Goal: Transaction & Acquisition: Purchase product/service

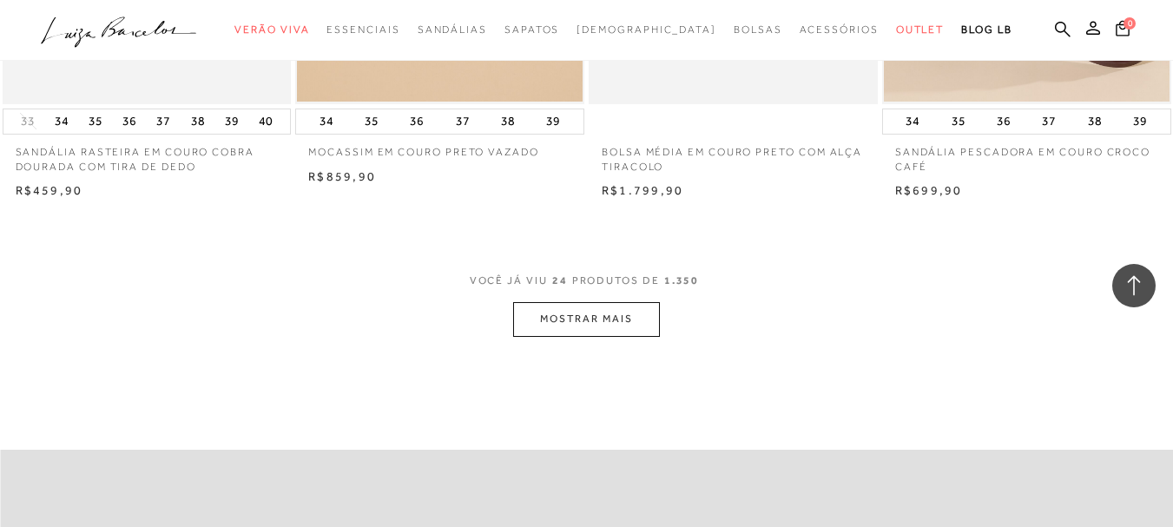
scroll to position [3213, 0]
click at [606, 331] on button "MOSTRAR MAIS" at bounding box center [586, 318] width 146 height 34
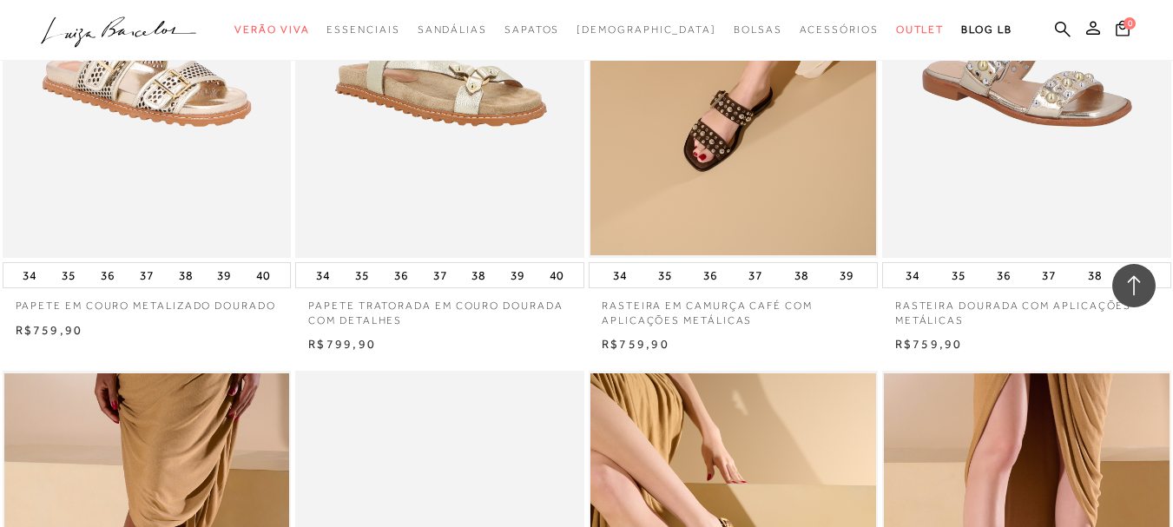
scroll to position [1042, 0]
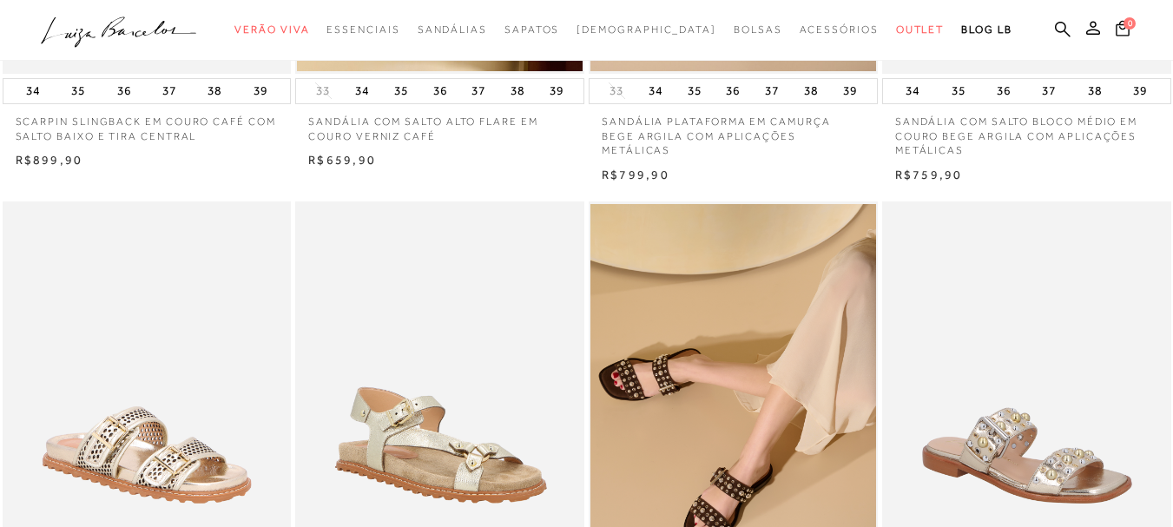
click at [101, 24] on icon ".a{fill-rule:evenodd;}" at bounding box center [119, 32] width 156 height 36
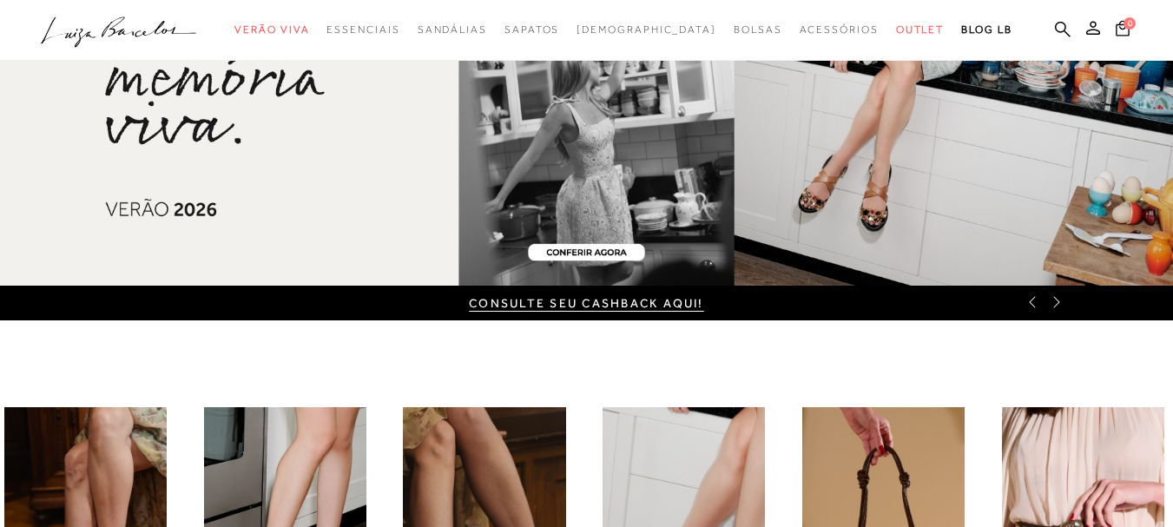
scroll to position [87, 0]
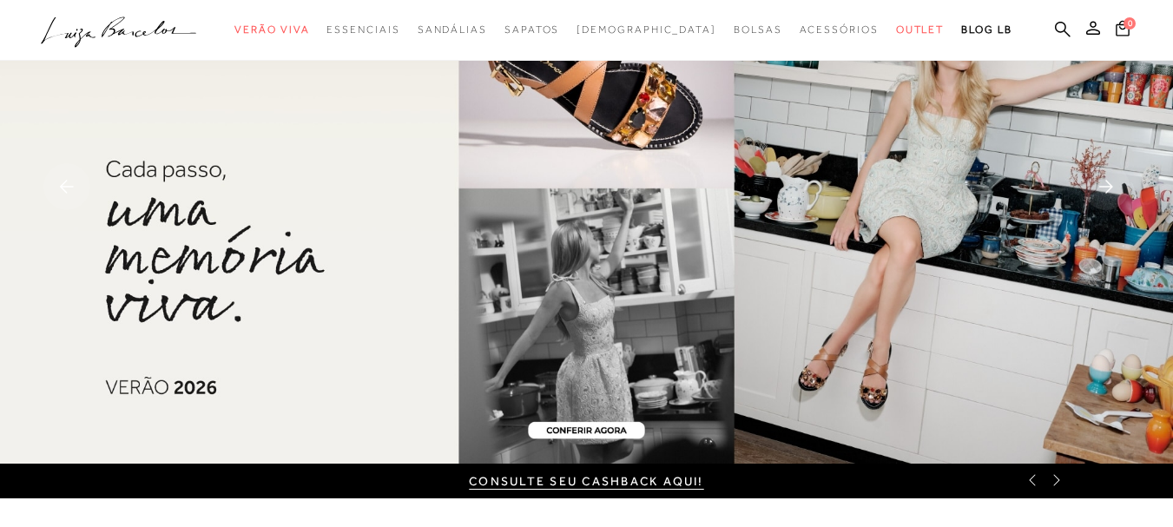
click at [1057, 489] on div "CONSULTE SEU CASHBACK AQUI!" at bounding box center [586, 481] width 1173 height 35
click at [1061, 483] on icon at bounding box center [1057, 480] width 14 height 14
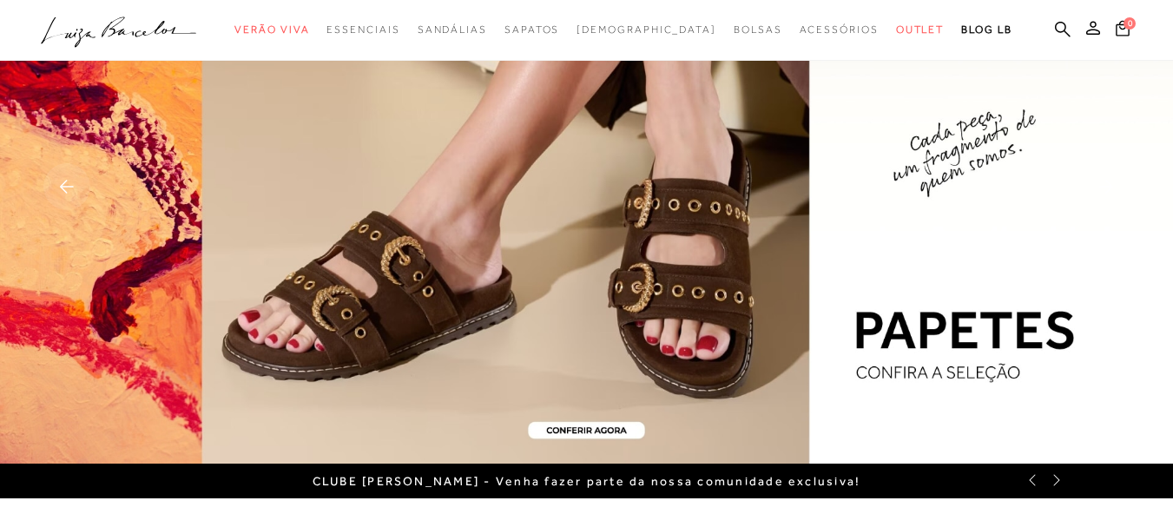
click at [1061, 483] on icon at bounding box center [1057, 480] width 14 height 14
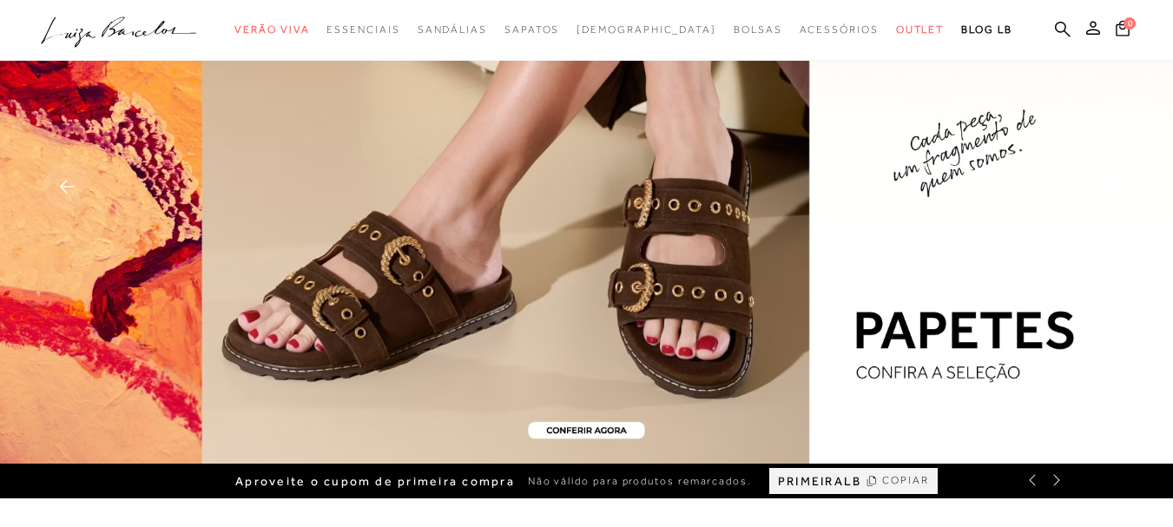
click at [542, 210] on img at bounding box center [586, 188] width 1173 height 550
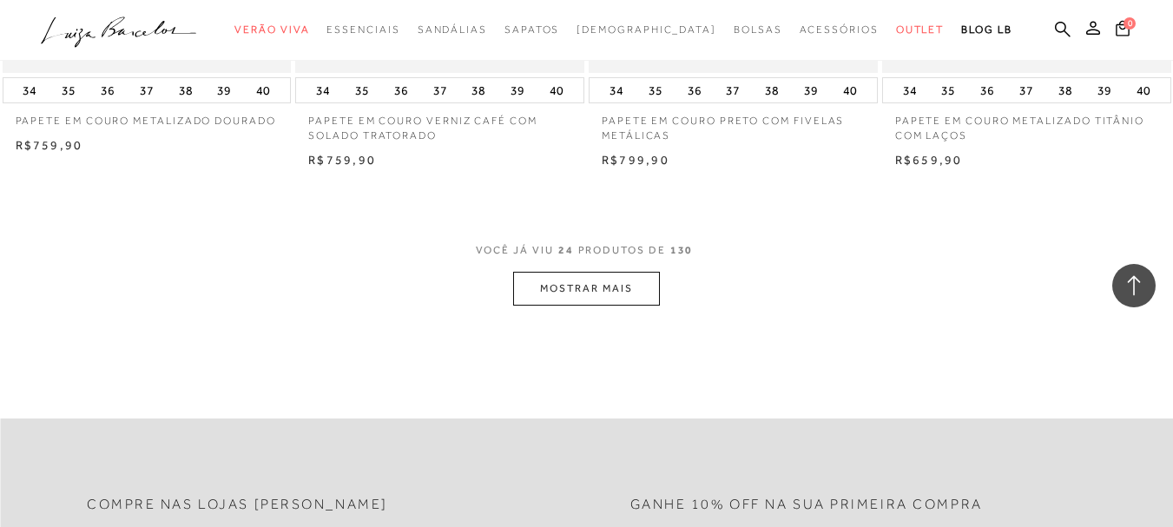
scroll to position [3213, 0]
click at [598, 287] on button "MOSTRAR MAIS" at bounding box center [586, 290] width 146 height 34
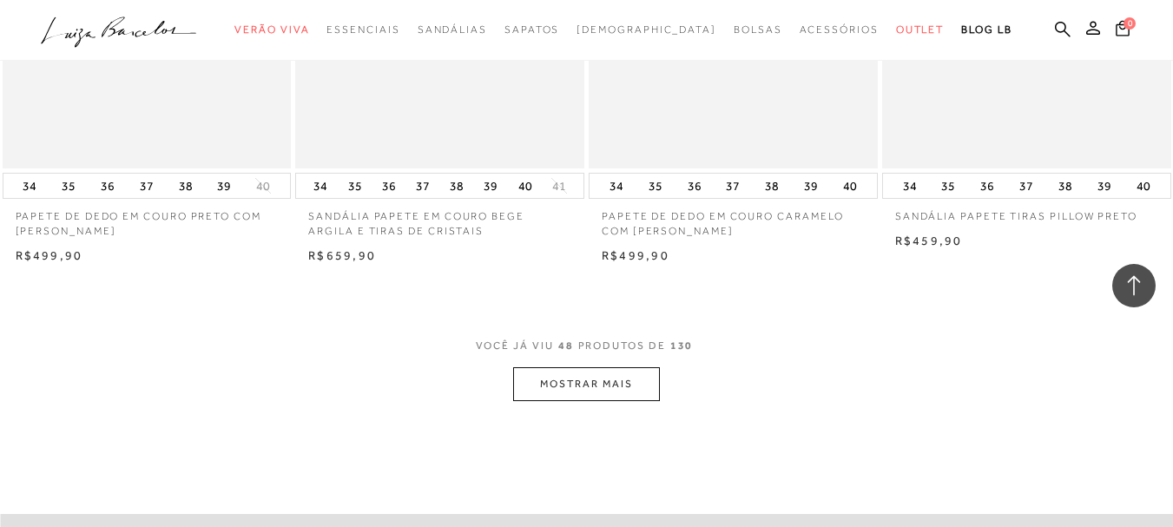
scroll to position [6425, 0]
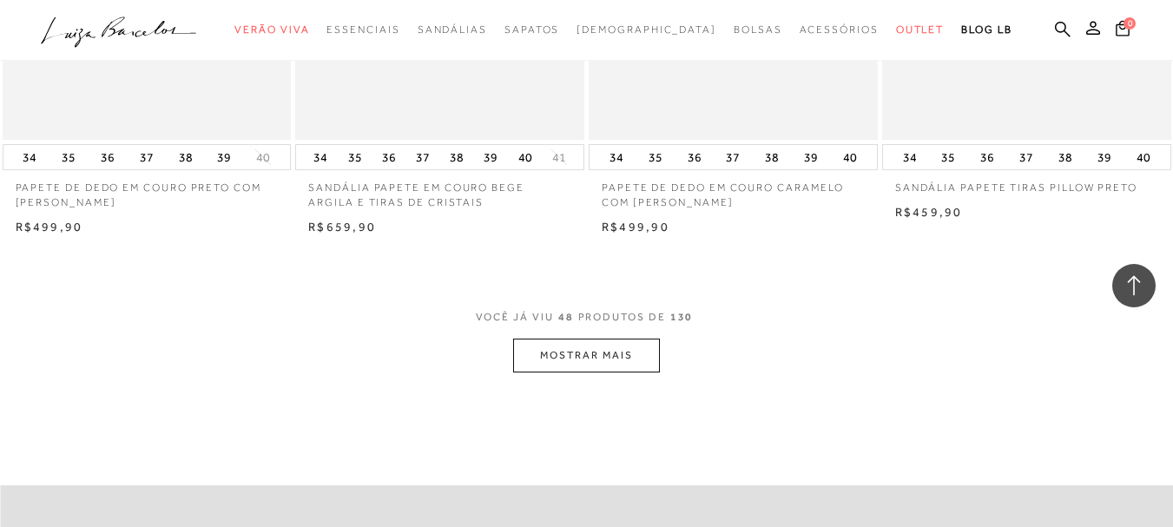
click at [596, 354] on button "MOSTRAR MAIS" at bounding box center [586, 356] width 146 height 34
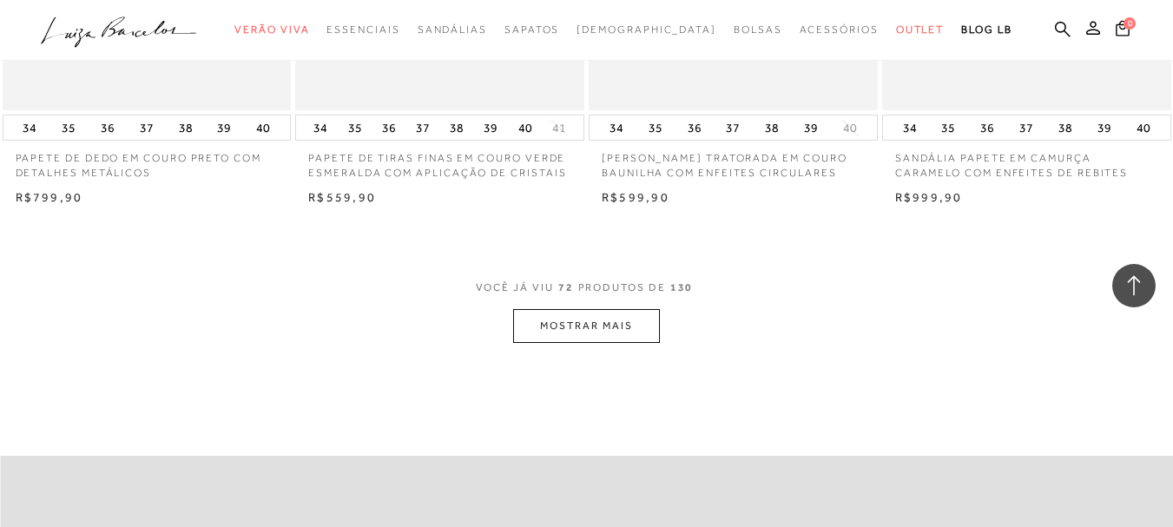
scroll to position [9985, 0]
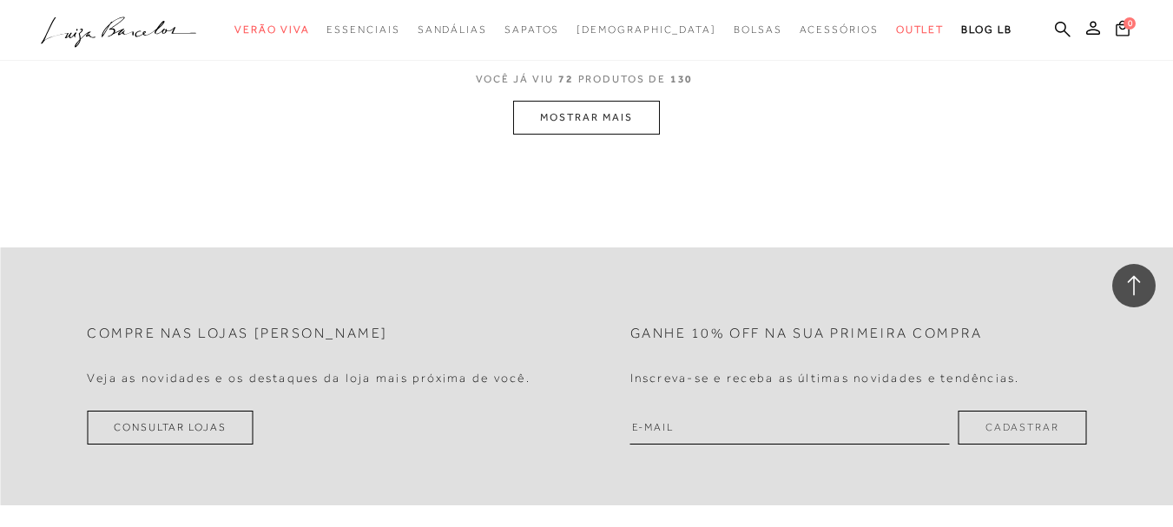
click at [576, 129] on button "MOSTRAR MAIS" at bounding box center [586, 118] width 146 height 34
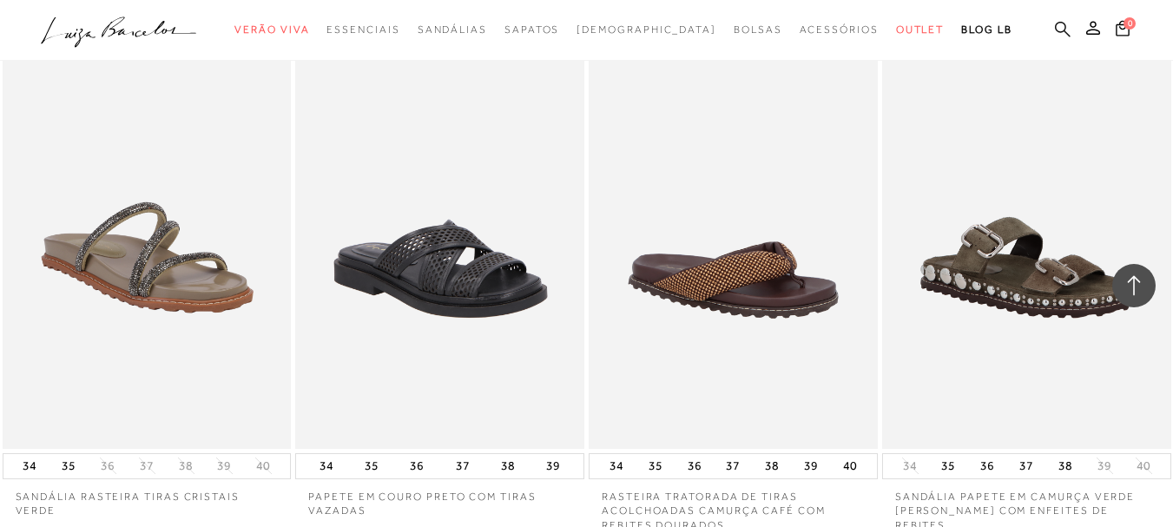
click at [1055, 28] on icon at bounding box center [1063, 29] width 16 height 16
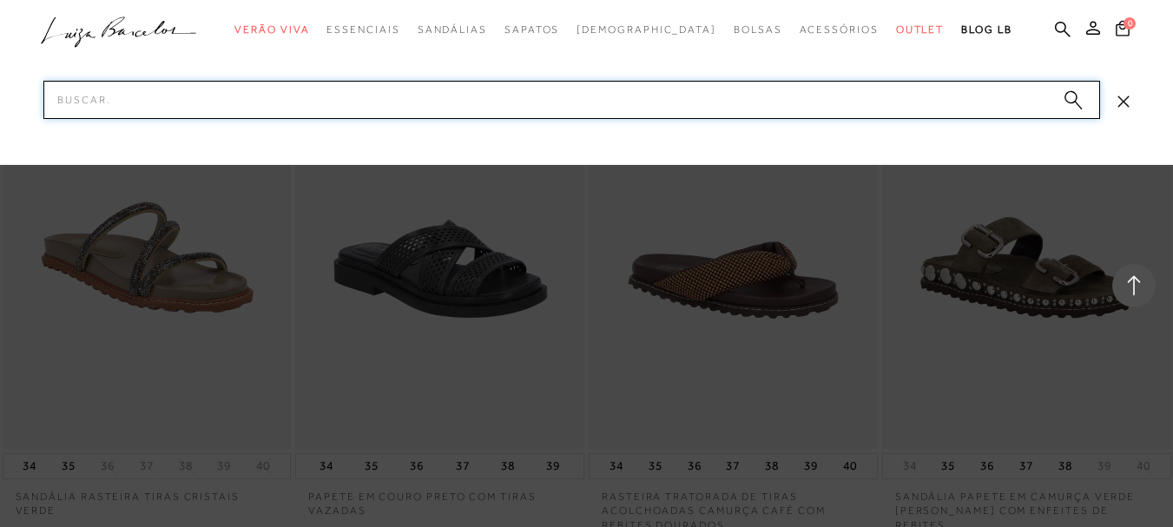
click at [287, 115] on input "Pesquisar" at bounding box center [571, 100] width 1057 height 38
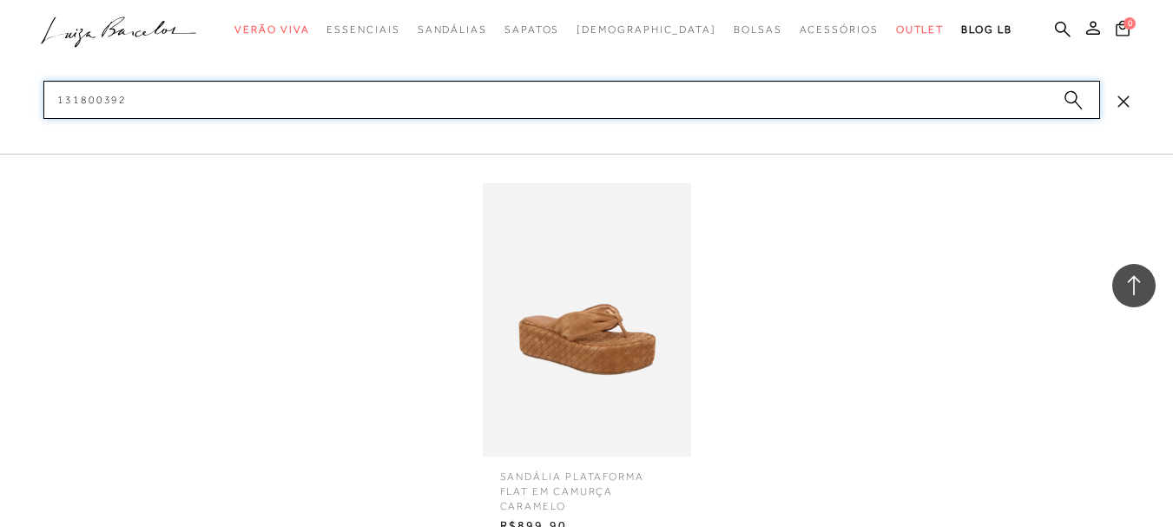
type input "131800392"
click at [583, 337] on img at bounding box center [587, 320] width 208 height 274
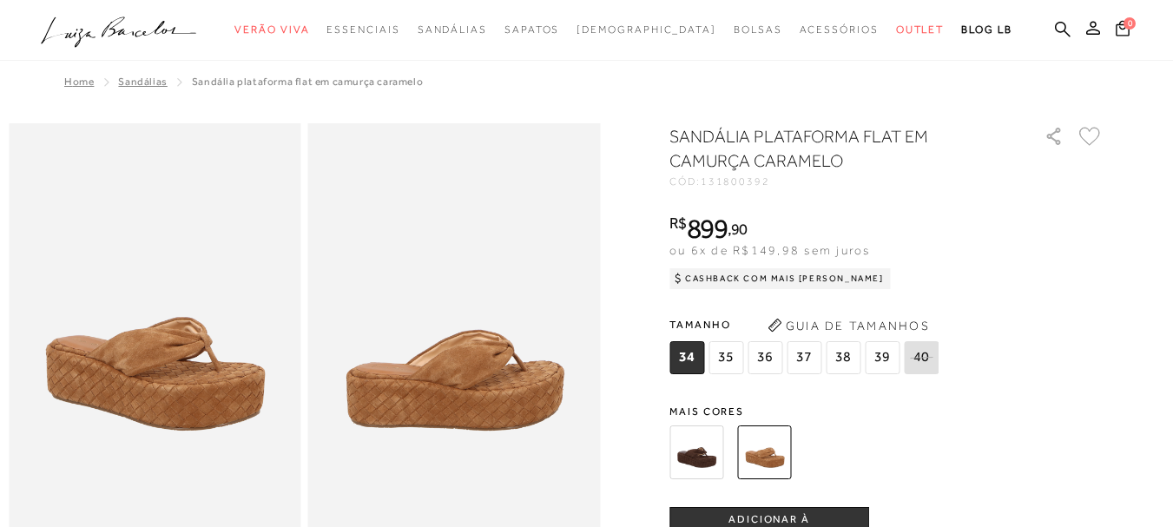
click at [710, 458] on img at bounding box center [696, 452] width 54 height 54
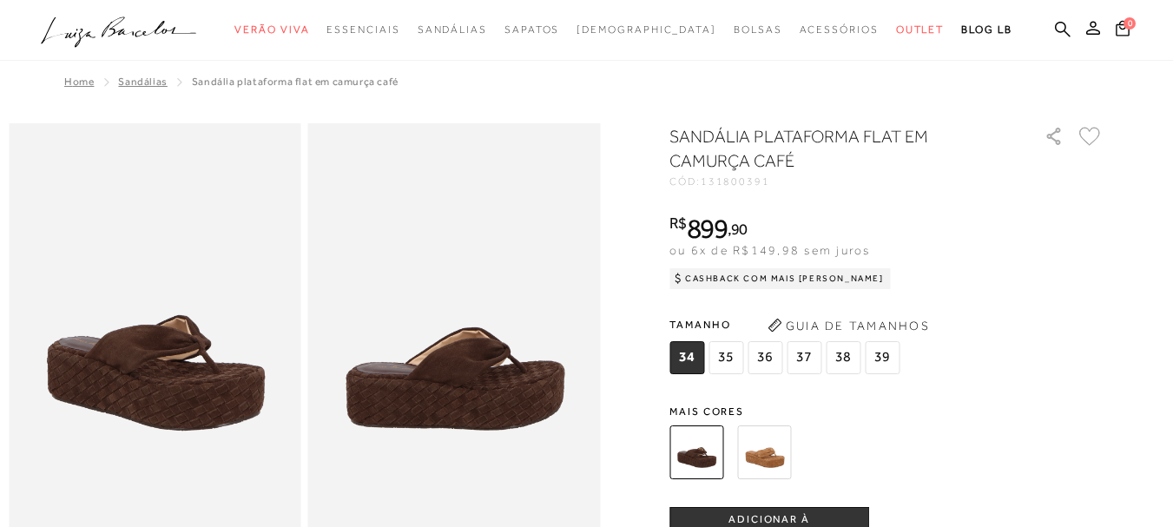
click at [772, 451] on img at bounding box center [764, 452] width 54 height 54
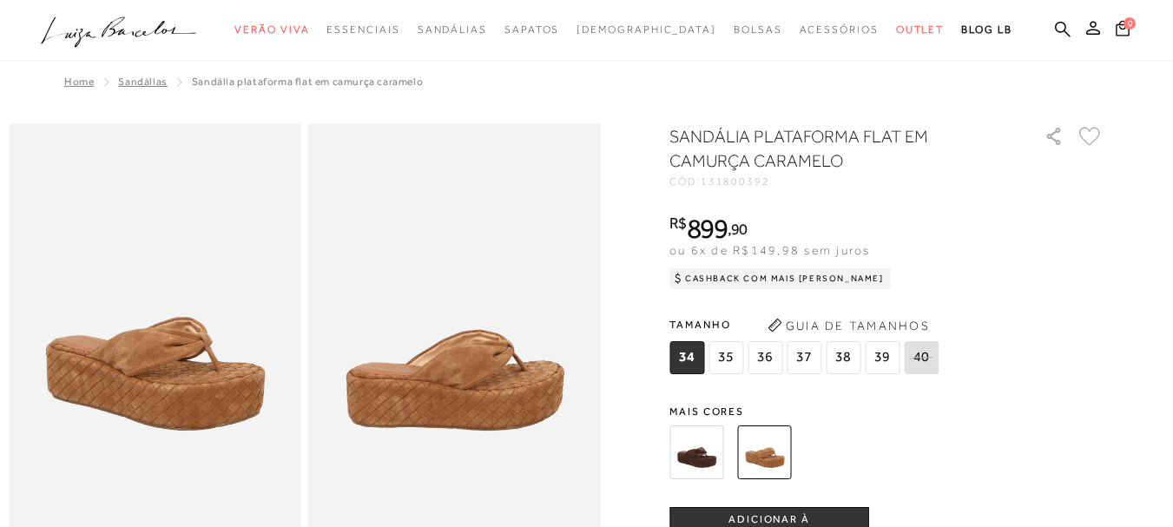
click at [707, 459] on img at bounding box center [696, 452] width 54 height 54
